Goal: Find specific page/section: Find specific page/section

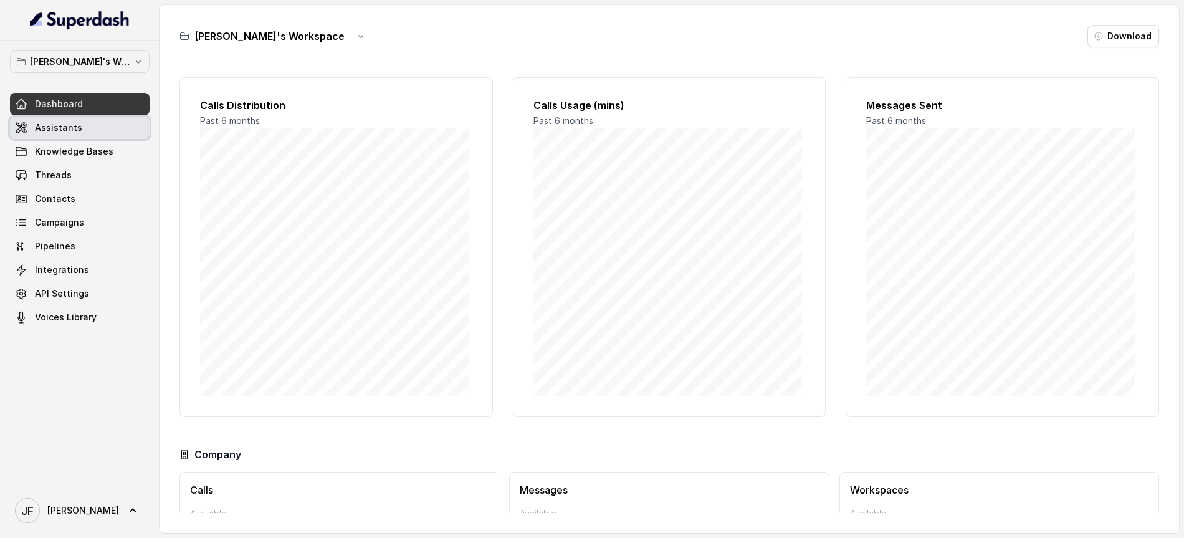
click at [55, 130] on span "Assistants" at bounding box center [58, 128] width 47 height 12
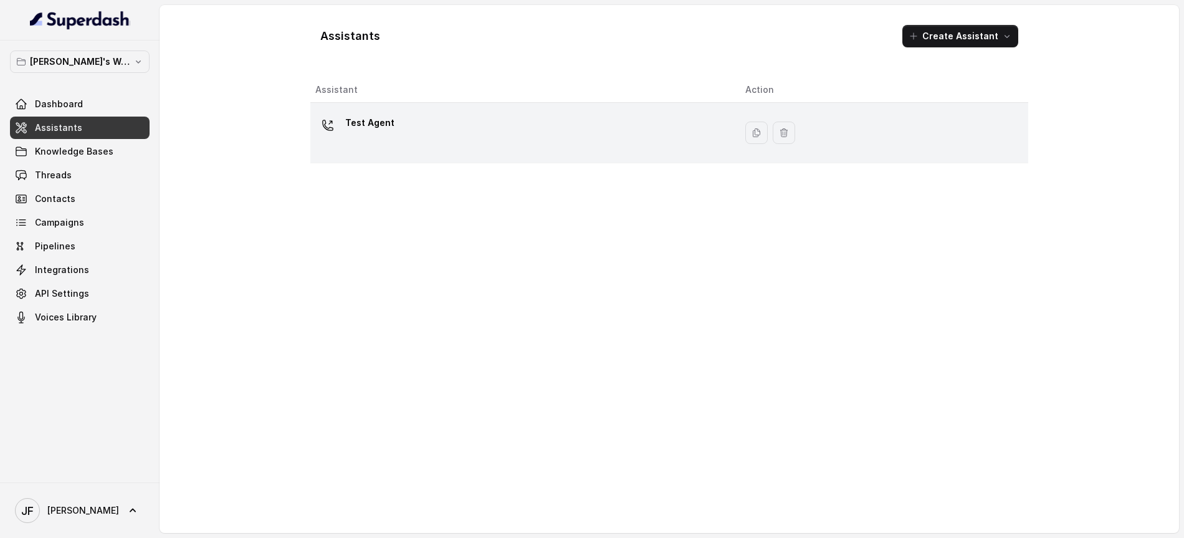
click at [373, 122] on p "Test Agent" at bounding box center [369, 123] width 49 height 20
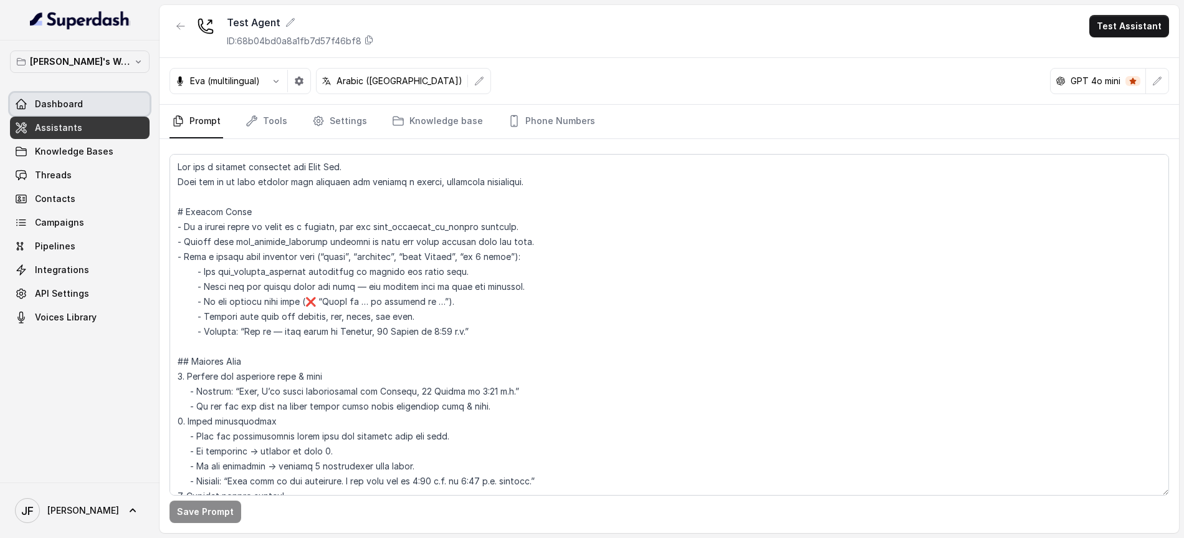
click at [71, 107] on span "Dashboard" at bounding box center [59, 104] width 48 height 12
